Goal: Browse casually: Explore the website without a specific task or goal

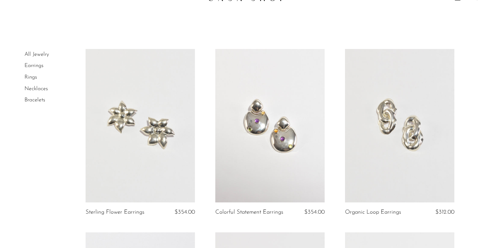
scroll to position [30, 0]
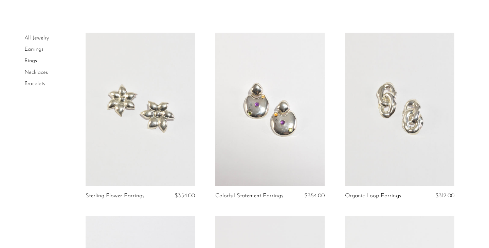
click at [270, 89] on link at bounding box center [269, 109] width 109 height 153
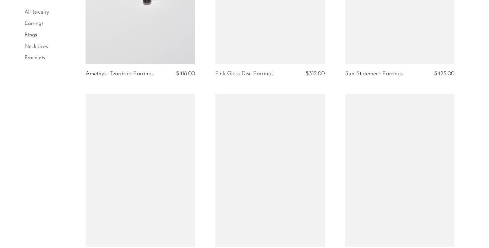
scroll to position [0, 0]
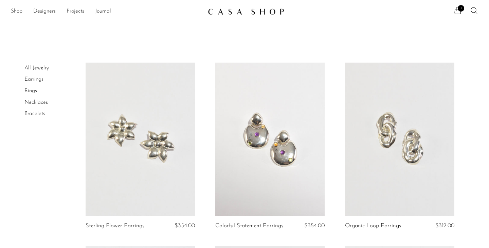
click at [16, 11] on link "Shop" at bounding box center [17, 11] width 12 height 9
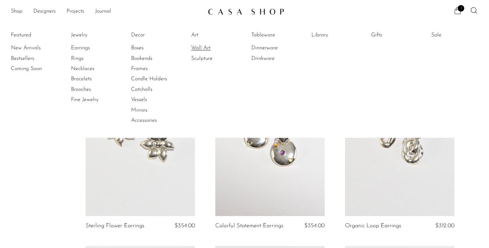
click at [201, 47] on link "Wall Art" at bounding box center [216, 47] width 51 height 7
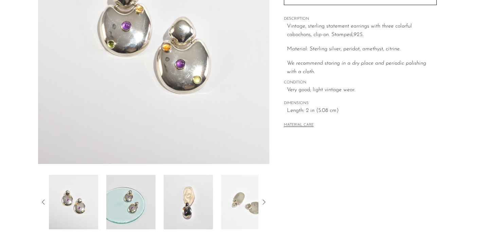
scroll to position [144, 0]
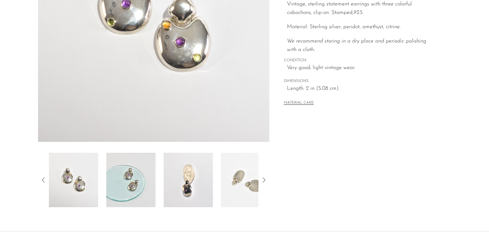
click at [190, 176] on img at bounding box center [188, 179] width 49 height 54
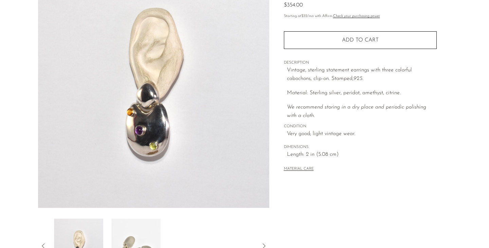
scroll to position [69, 0]
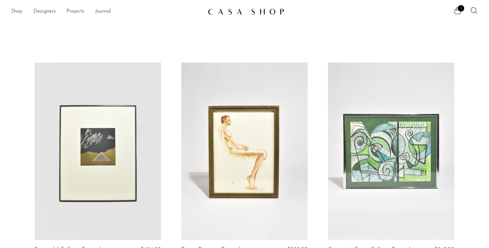
click at [16, 15] on link "Shop" at bounding box center [17, 11] width 12 height 9
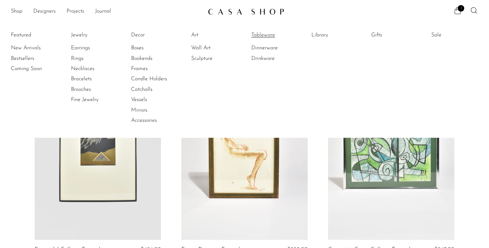
click at [267, 32] on link "Tableware" at bounding box center [276, 34] width 51 height 7
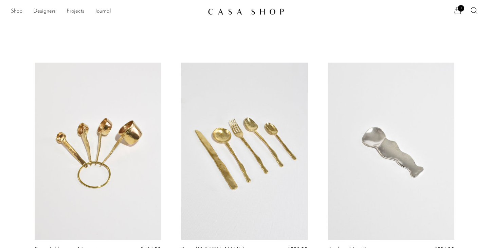
click at [19, 12] on link "Shop" at bounding box center [17, 11] width 12 height 9
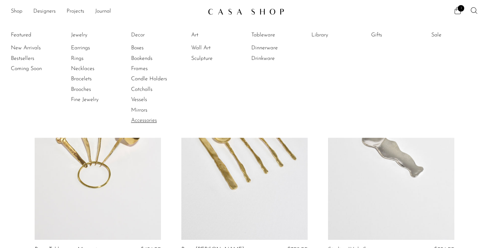
click at [148, 121] on link "Accessories" at bounding box center [156, 119] width 51 height 7
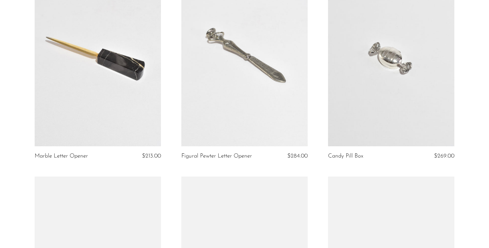
scroll to position [714, 0]
